Goal: Answer question/provide support: Share knowledge or assist other users

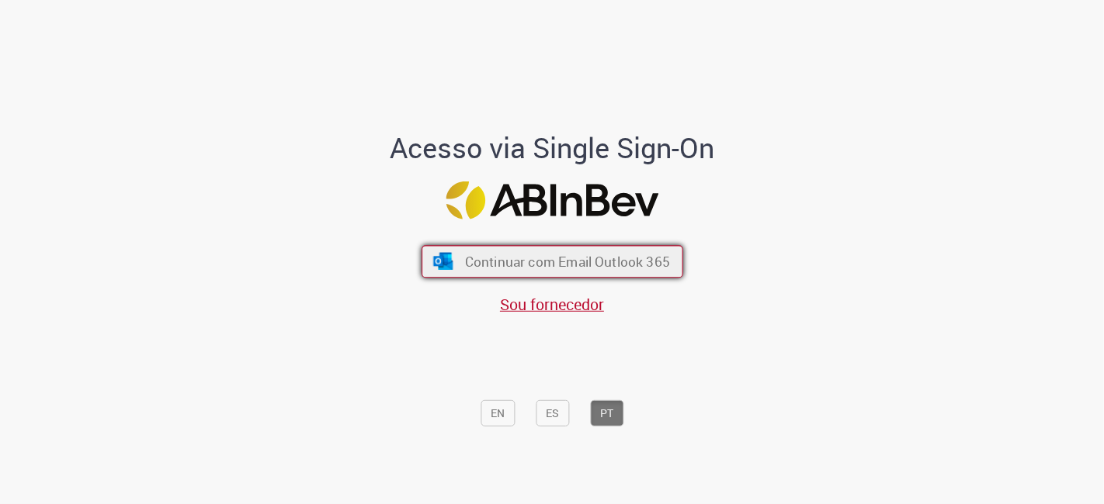
click at [495, 268] on span "Continuar com Email Outlook 365" at bounding box center [566, 262] width 205 height 18
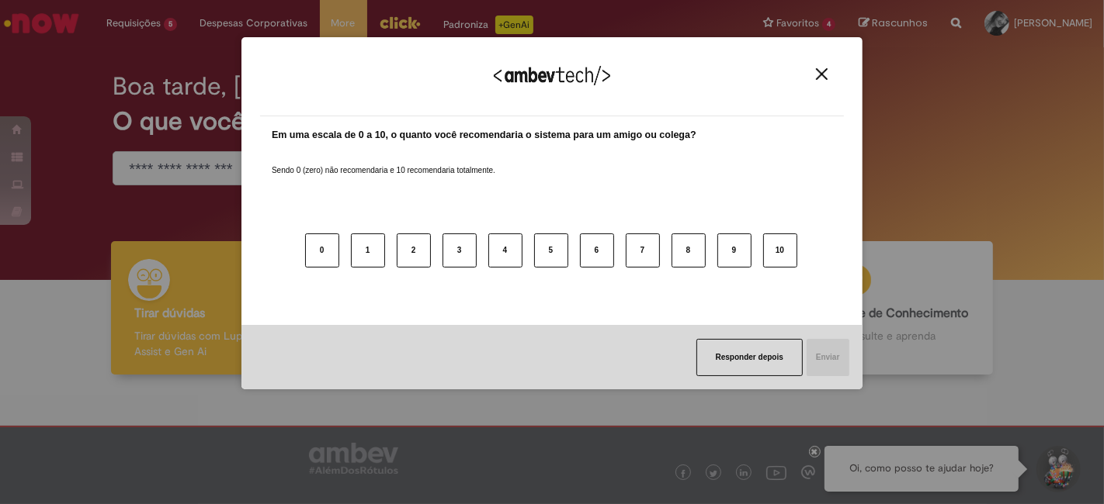
drag, startPoint x: 808, startPoint y: 78, endPoint x: 818, endPoint y: 75, distance: 10.8
click at [809, 78] on div "Agradecemos seu feedback!" at bounding box center [552, 86] width 584 height 61
click at [821, 74] on img "Close" at bounding box center [822, 74] width 12 height 12
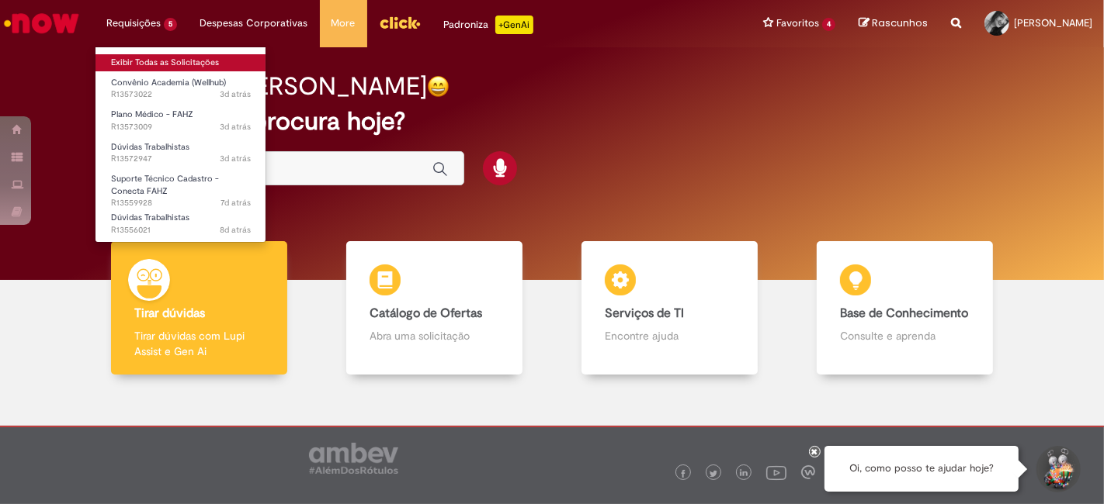
click at [140, 55] on link "Exibir Todas as Solicitações" at bounding box center [180, 62] width 171 height 17
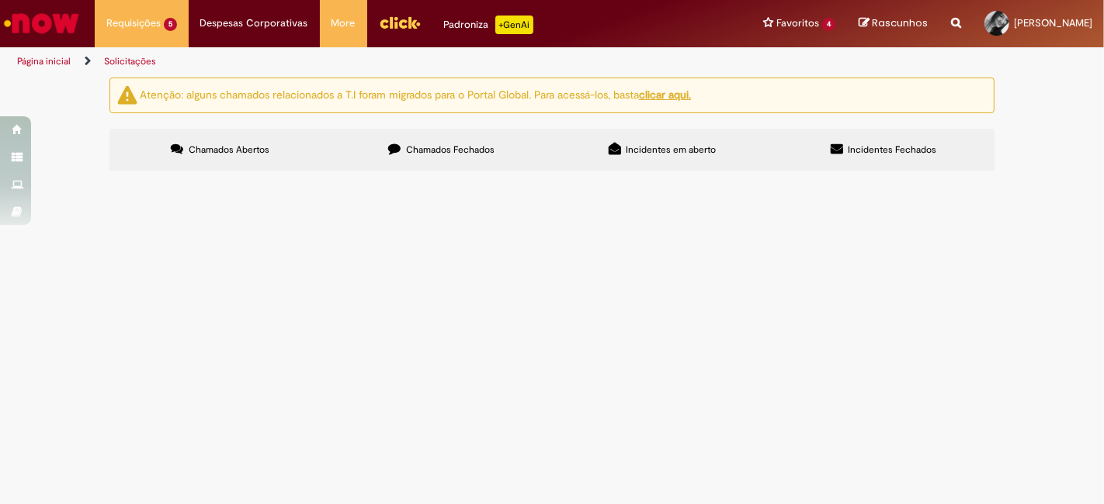
click at [0, 0] on span "Olá, tudo bem? Temos um colaborador que precisou realizar uma cirurgia de urgên…" at bounding box center [0, 0] width 0 height 0
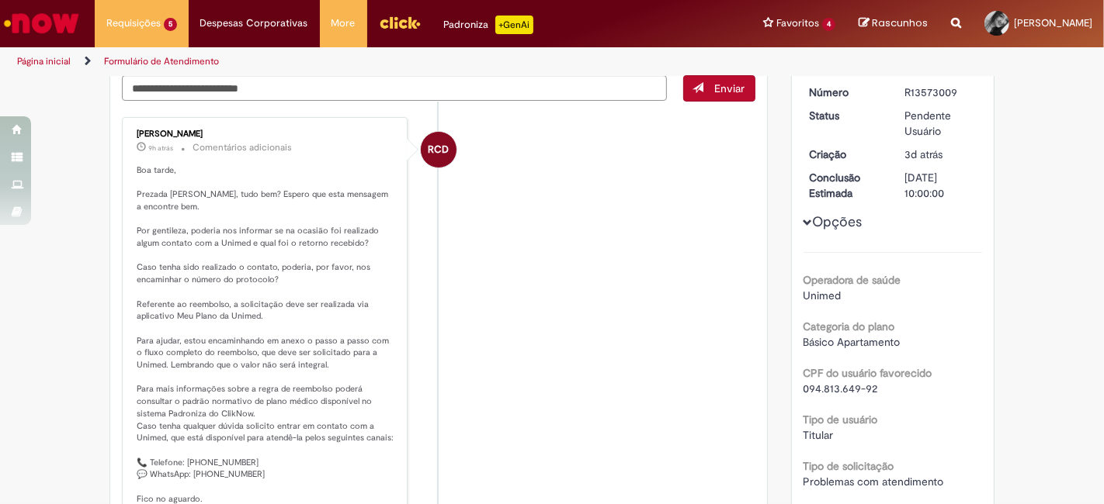
scroll to position [172, 0]
click at [265, 88] on textarea "Digite sua mensagem aqui..." at bounding box center [394, 88] width 545 height 26
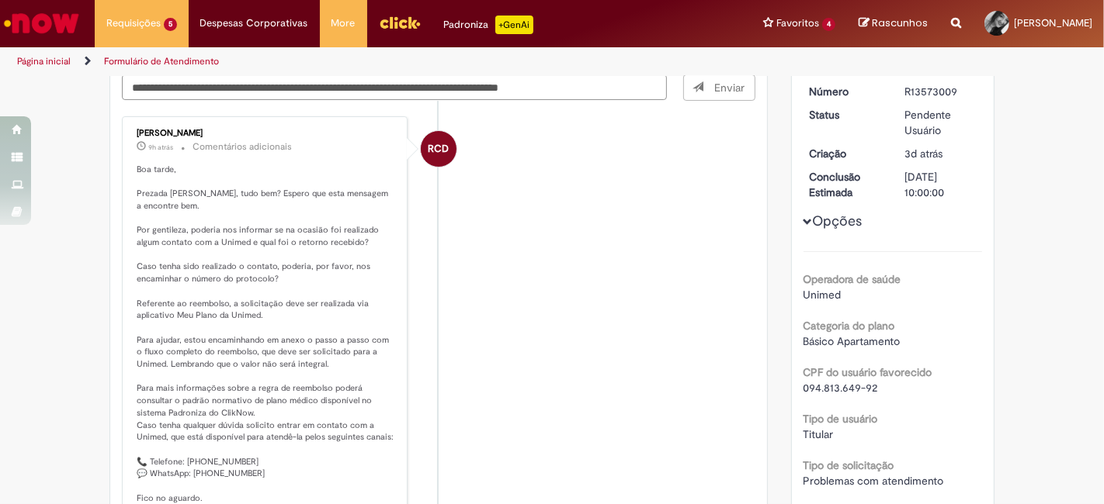
type textarea "**********"
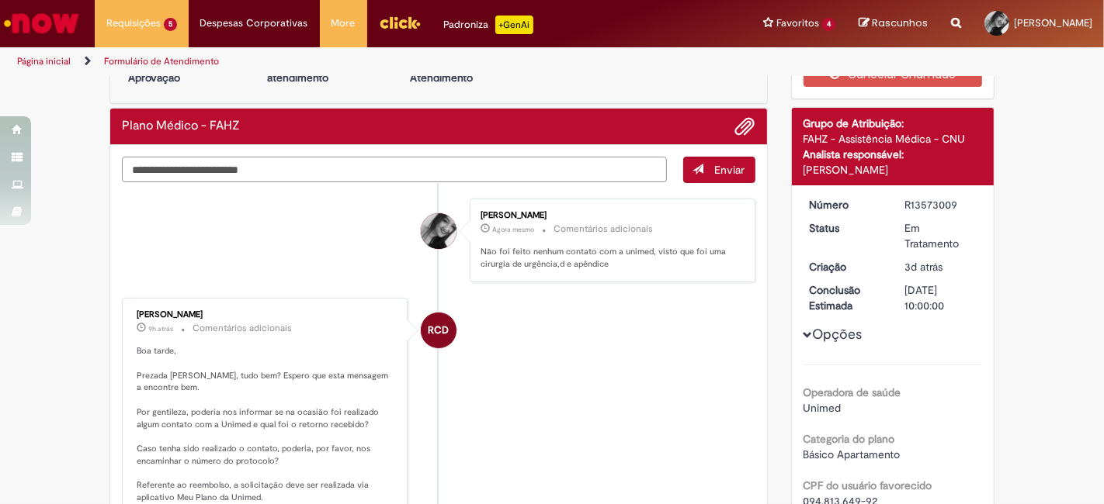
scroll to position [0, 0]
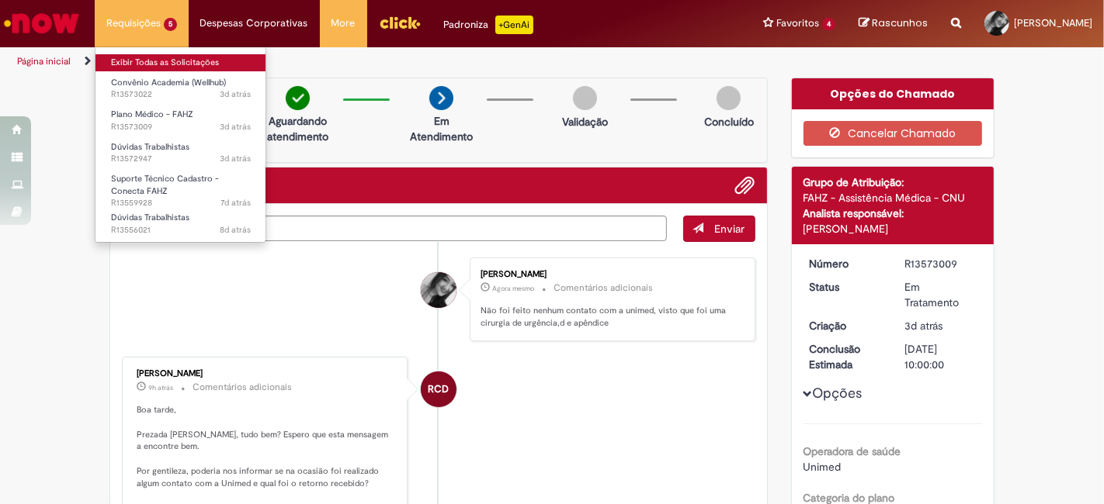
click at [136, 61] on link "Exibir Todas as Solicitações" at bounding box center [180, 62] width 171 height 17
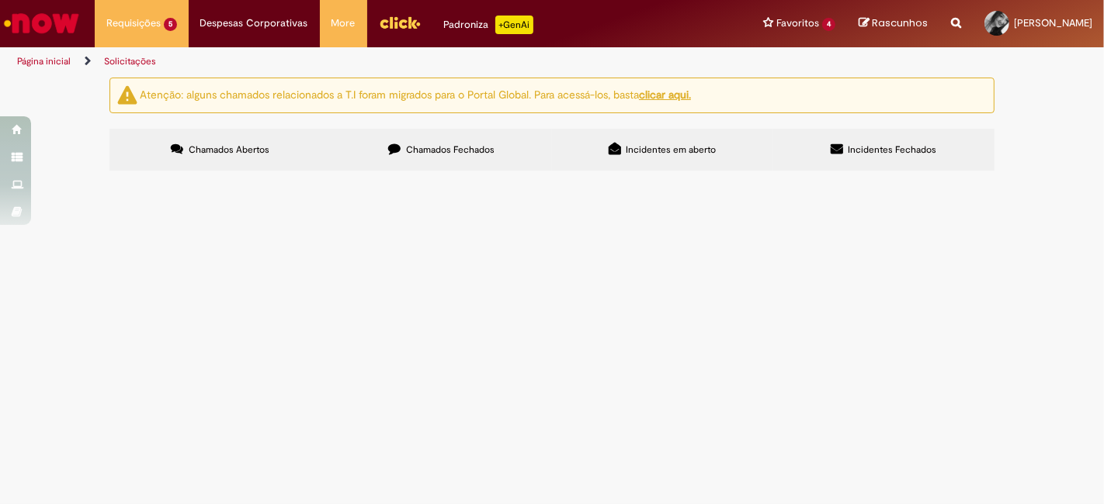
scroll to position [86, 0]
click at [0, 0] on span "Olá, tudo bem? Temos um colaborador que está passando por dificuldades financei…" at bounding box center [0, 0] width 0 height 0
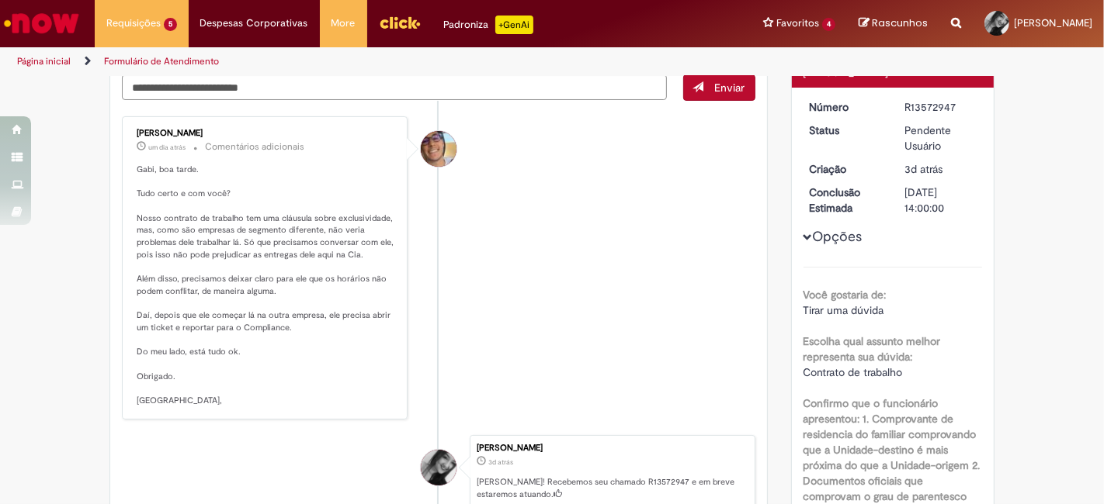
scroll to position [86, 0]
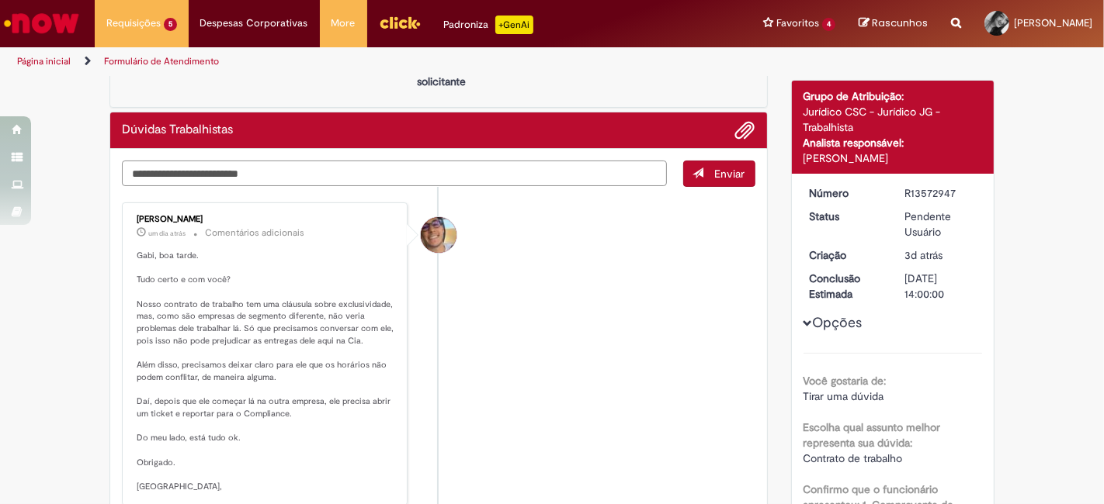
click at [228, 171] on textarea "Digite sua mensagem aqui..." at bounding box center [394, 174] width 545 height 26
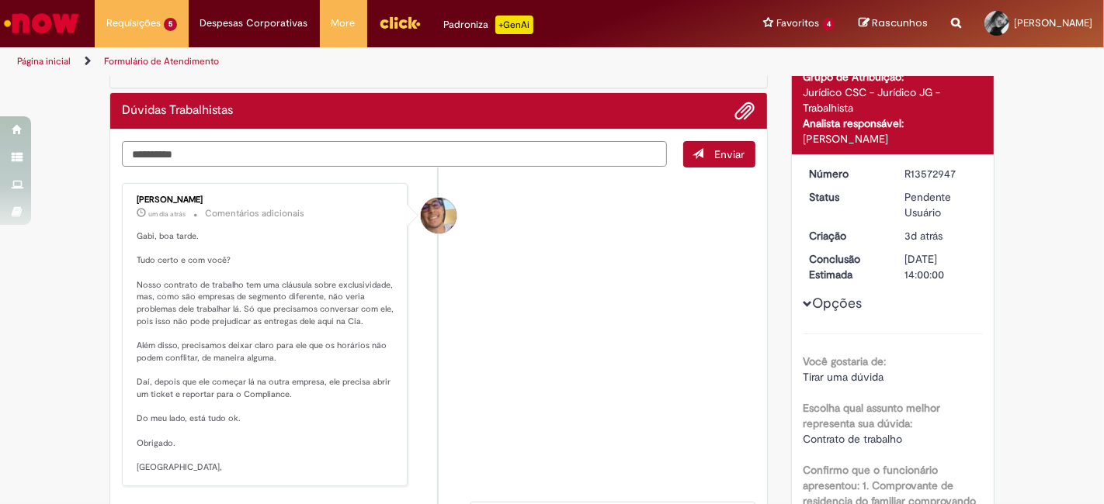
scroll to position [0, 0]
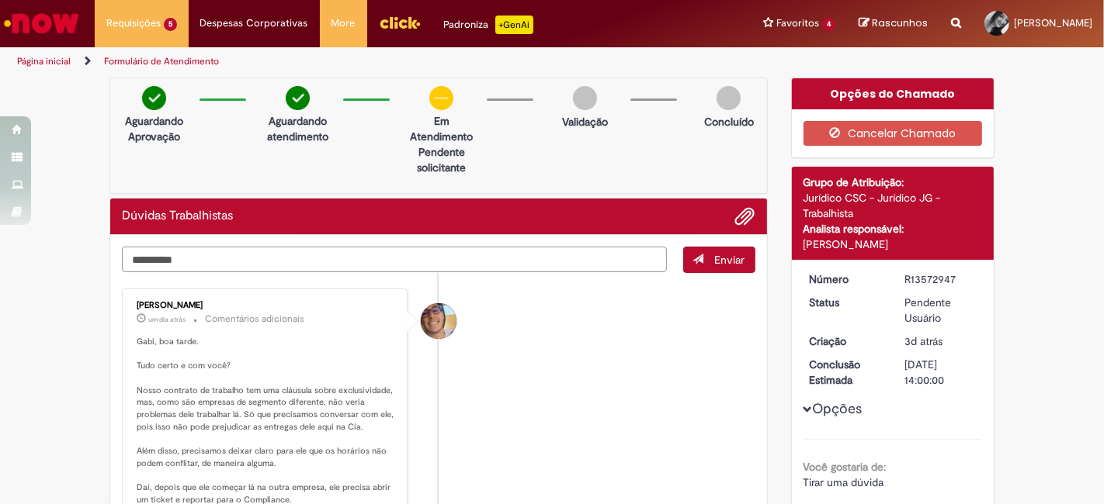
drag, startPoint x: 309, startPoint y: 260, endPoint x: 0, endPoint y: 227, distance: 310.7
type textarea "**********"
